Goal: Information Seeking & Learning: Learn about a topic

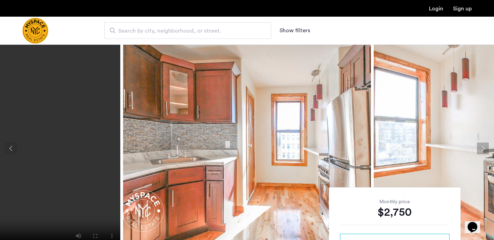
click at [261, 154] on img at bounding box center [247, 148] width 248 height 208
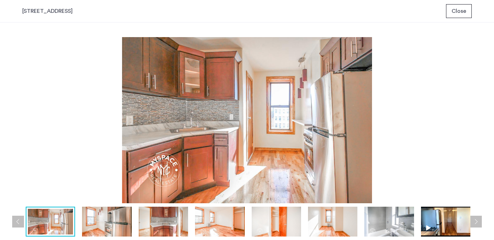
click at [15, 220] on button "Previous apartment" at bounding box center [18, 222] width 12 height 12
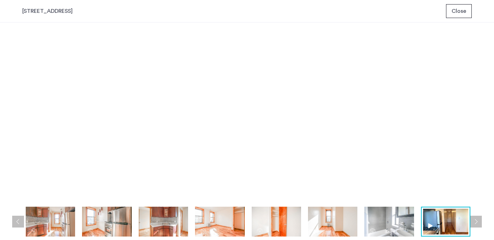
click at [15, 220] on button "Previous apartment" at bounding box center [18, 222] width 12 height 12
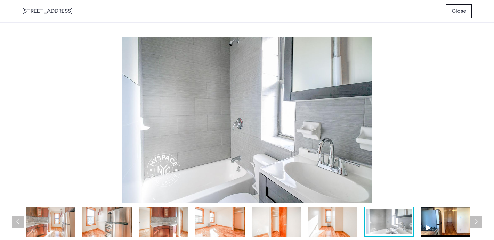
click at [17, 217] on button "Previous apartment" at bounding box center [18, 222] width 12 height 12
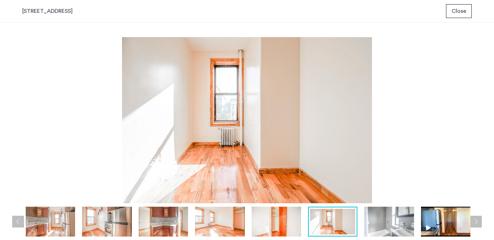
click at [18, 222] on button "Previous apartment" at bounding box center [18, 222] width 12 height 12
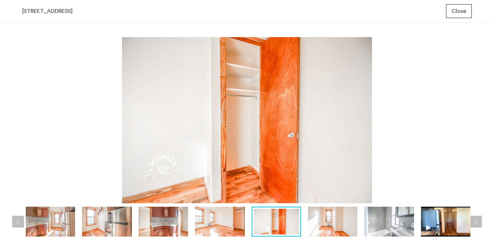
click at [18, 225] on button "Previous apartment" at bounding box center [18, 222] width 12 height 12
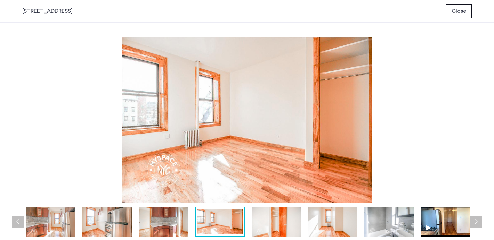
click at [16, 220] on button "Previous apartment" at bounding box center [18, 222] width 12 height 12
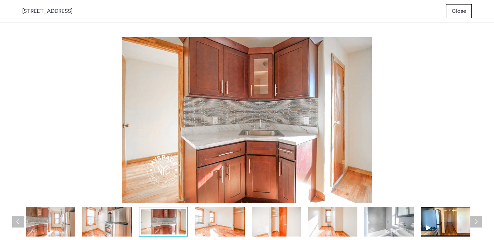
click at [17, 220] on button "Previous apartment" at bounding box center [18, 222] width 12 height 12
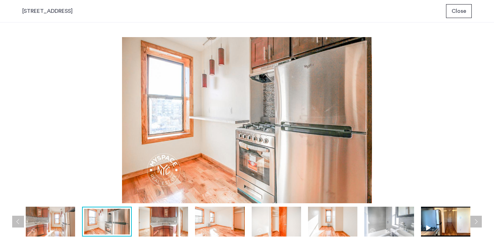
click at [17, 220] on button "Previous apartment" at bounding box center [18, 222] width 12 height 12
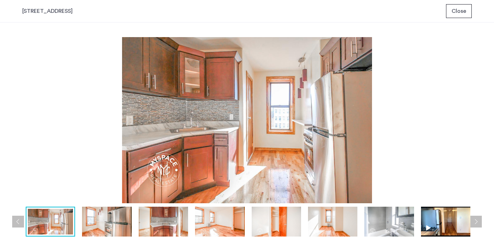
click at [19, 223] on button "Previous apartment" at bounding box center [18, 222] width 12 height 12
